Goal: Browse casually

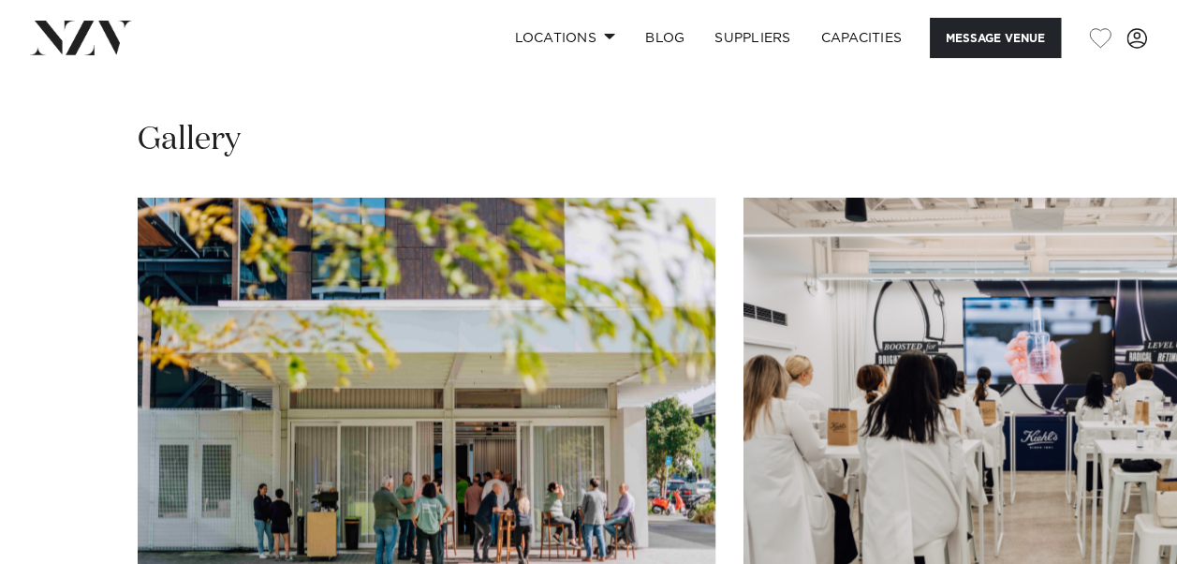
scroll to position [1685, 0]
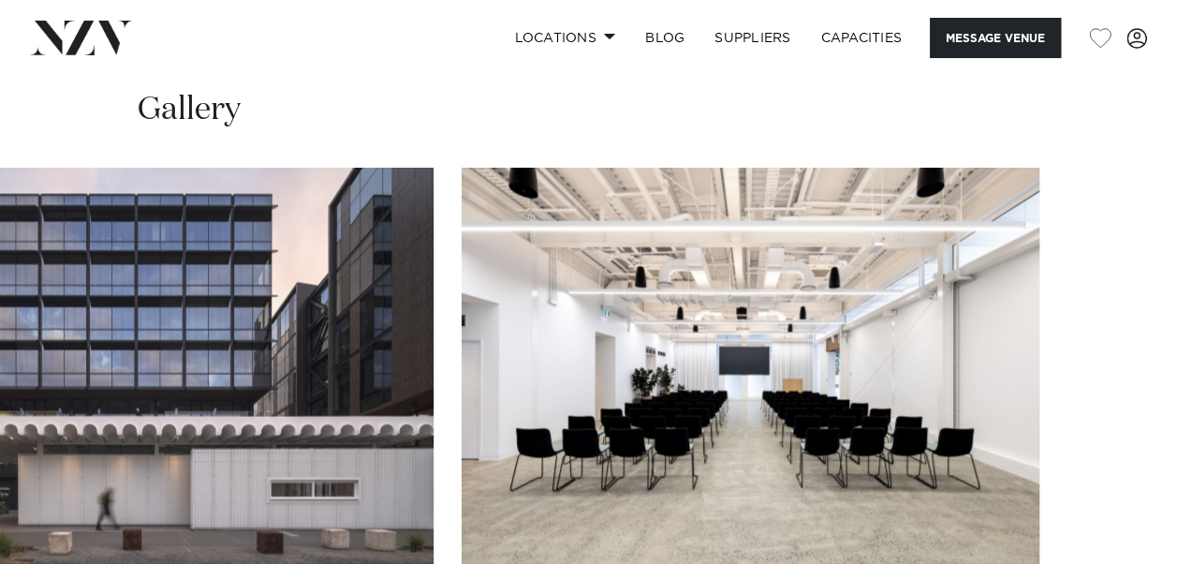
click at [1122, 492] on swiper-container at bounding box center [588, 424] width 1177 height 514
